Goal: Task Accomplishment & Management: Manage account settings

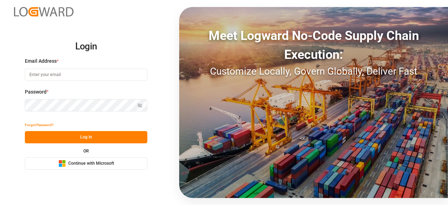
click at [70, 76] on input at bounding box center [86, 75] width 122 height 12
type input "[EMAIL_ADDRESS][PERSON_NAME][DOMAIN_NAME]"
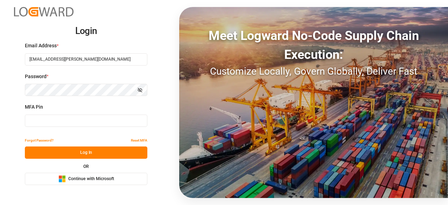
type input "444158"
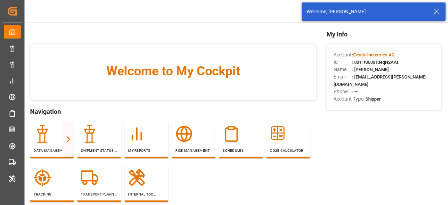
click at [434, 11] on icon at bounding box center [436, 11] width 8 height 8
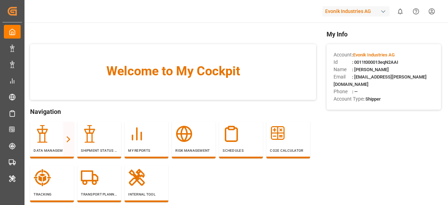
click at [363, 13] on div "Evonik Industries AG" at bounding box center [355, 11] width 67 height 10
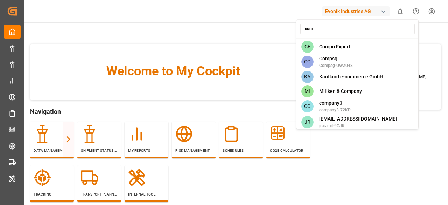
type input "comp"
